Goal: Navigation & Orientation: Find specific page/section

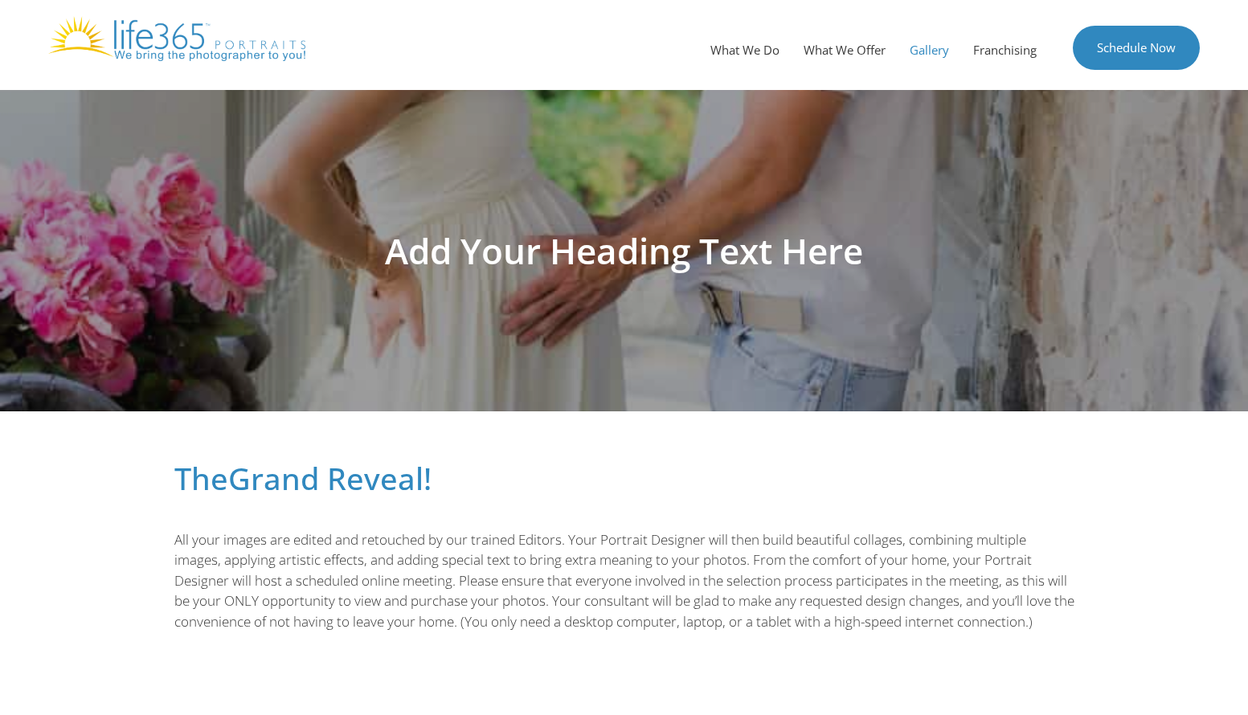
click at [929, 43] on link "Gallery" at bounding box center [929, 50] width 63 height 48
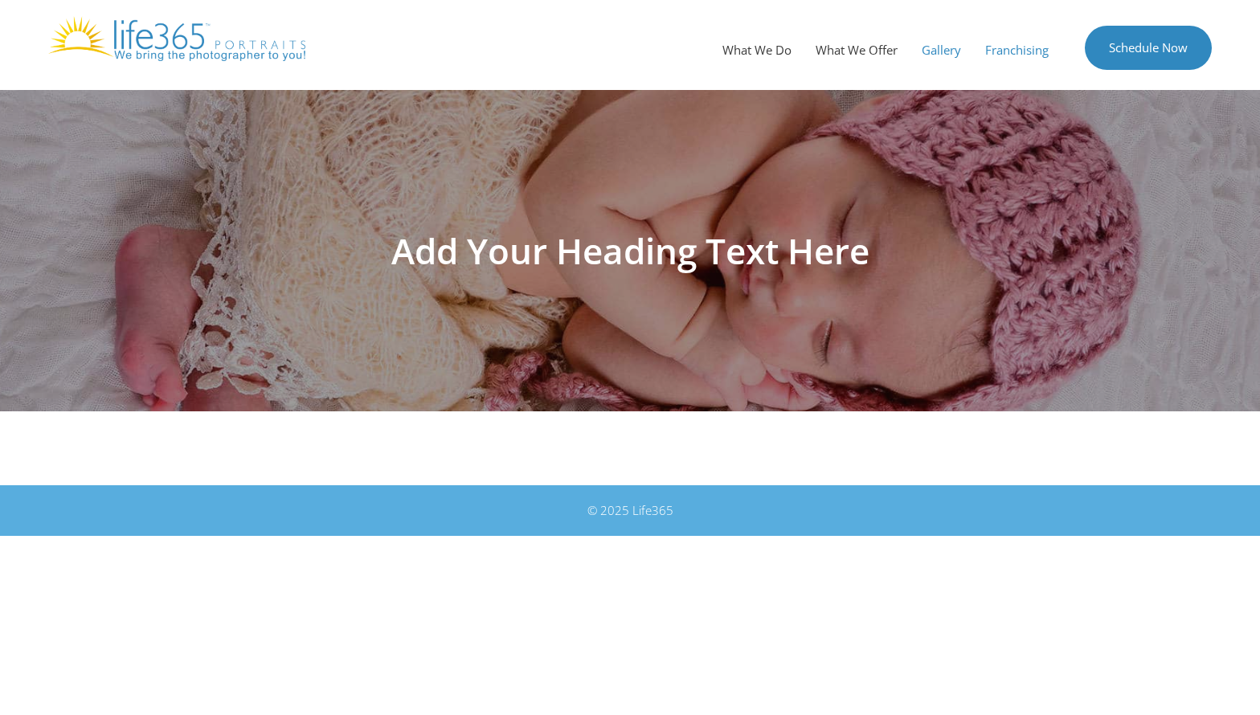
click at [1010, 45] on link "Franchising" at bounding box center [1017, 50] width 88 height 48
